Goal: Check status: Check status

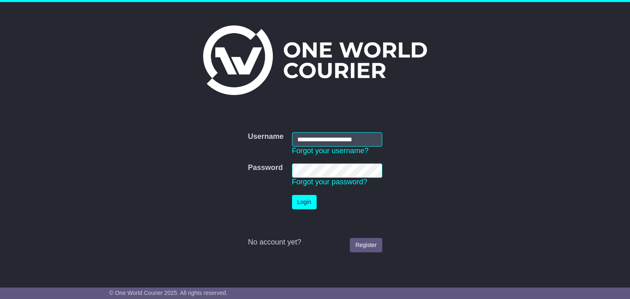
click at [314, 196] on button "Login" at bounding box center [304, 202] width 25 height 14
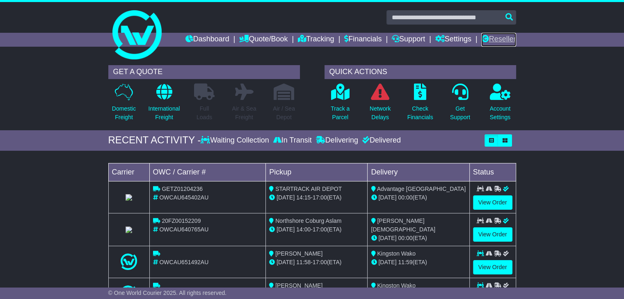
click at [494, 38] on link "Reseller" at bounding box center [498, 40] width 34 height 14
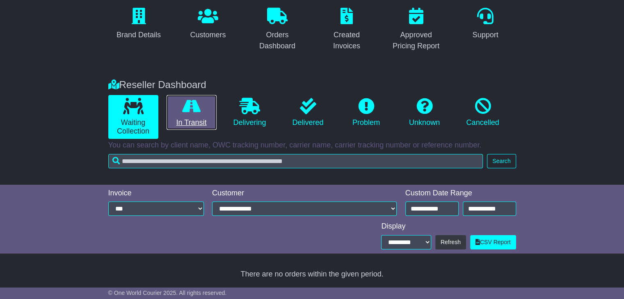
click at [180, 115] on link "In Transit" at bounding box center [192, 112] width 50 height 35
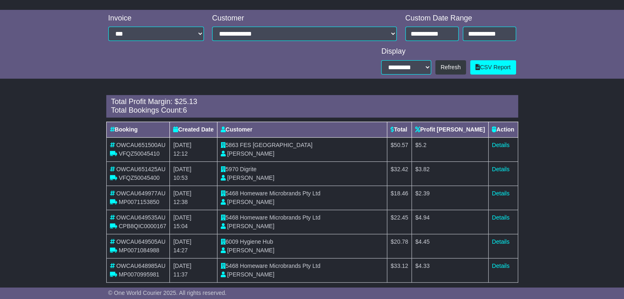
scroll to position [250, 0]
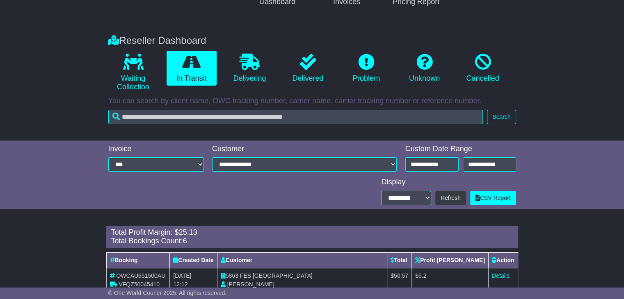
click at [254, 102] on p "You can search by client name, OWC tracking number, carrier name, carrier track…" at bounding box center [312, 101] width 408 height 9
click at [252, 54] on icon at bounding box center [250, 62] width 21 height 16
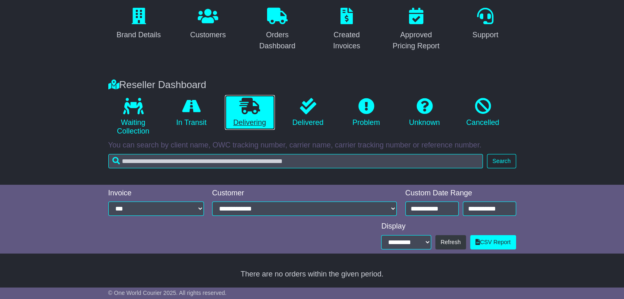
scroll to position [73, 0]
